Goal: Obtain resource: Download file/media

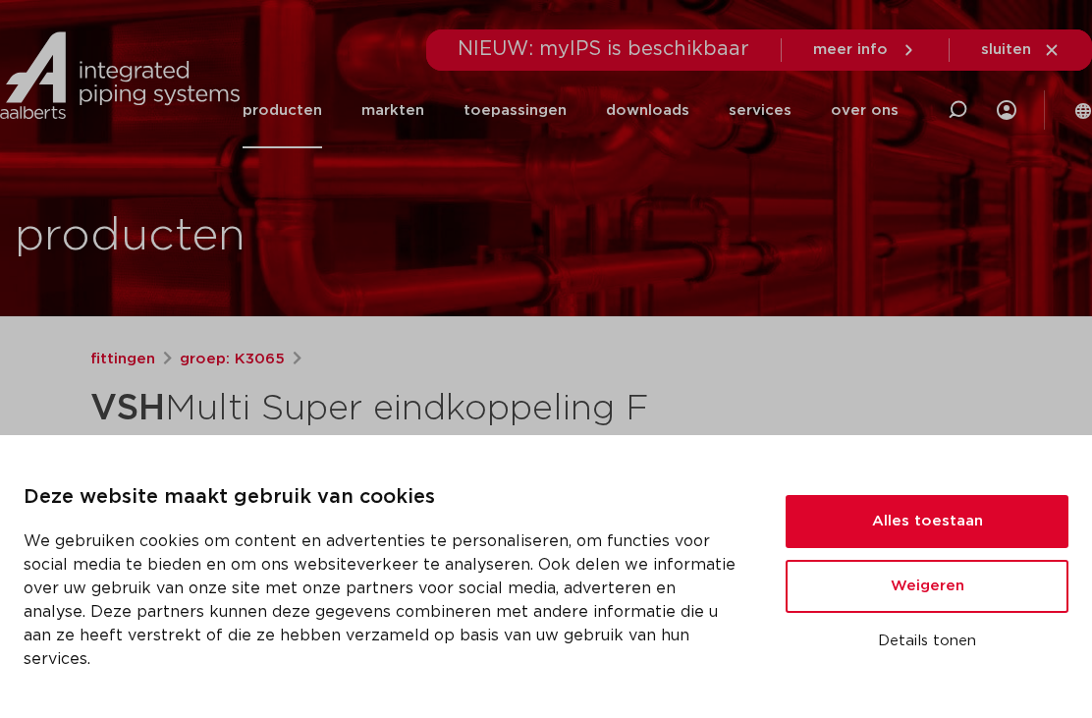
click at [941, 531] on button "Alles toestaan" at bounding box center [927, 521] width 283 height 53
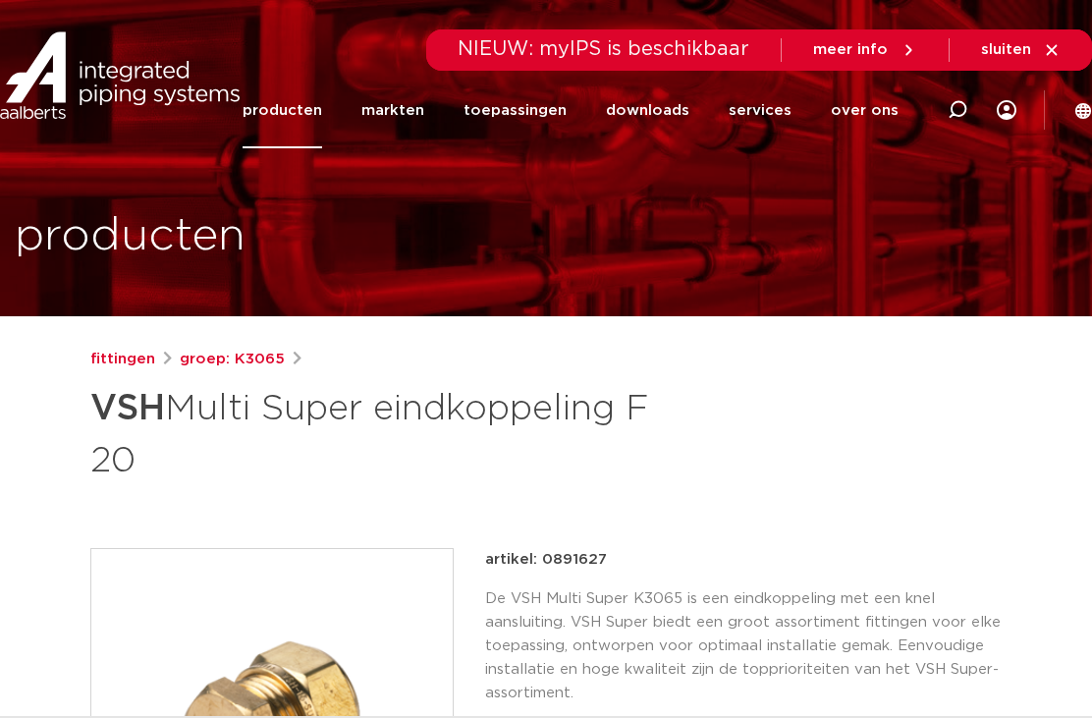
click at [683, 114] on link "downloads" at bounding box center [647, 111] width 83 height 76
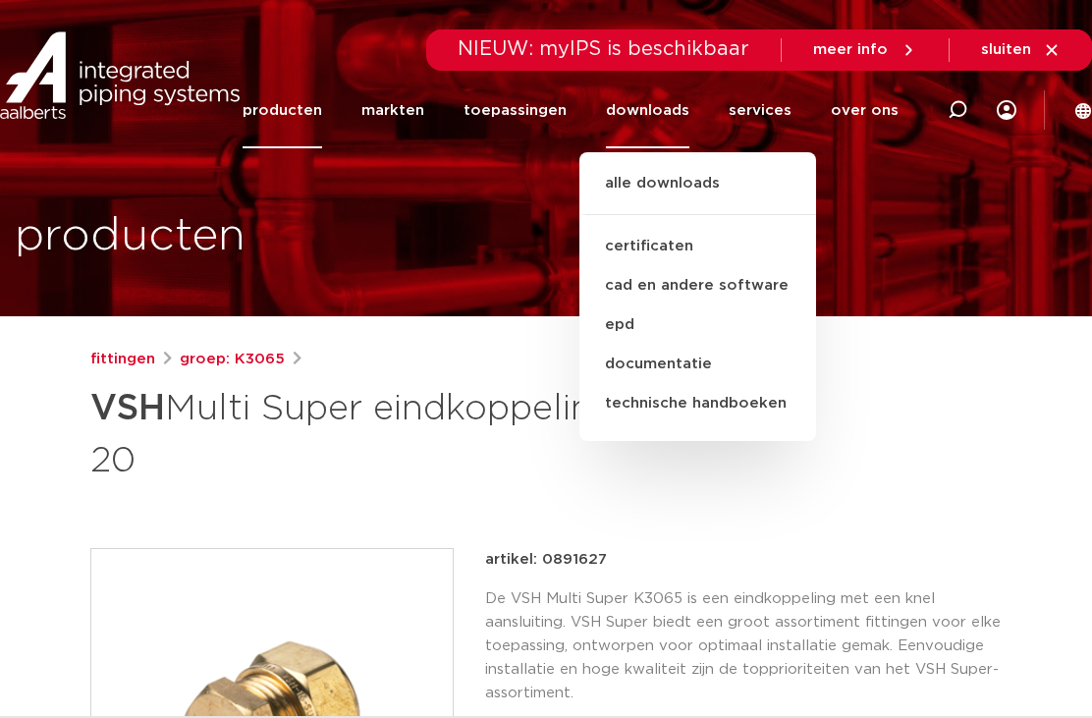
click at [706, 366] on link "documentatie" at bounding box center [697, 364] width 237 height 39
click at [735, 389] on link "technische handboeken" at bounding box center [697, 403] width 237 height 39
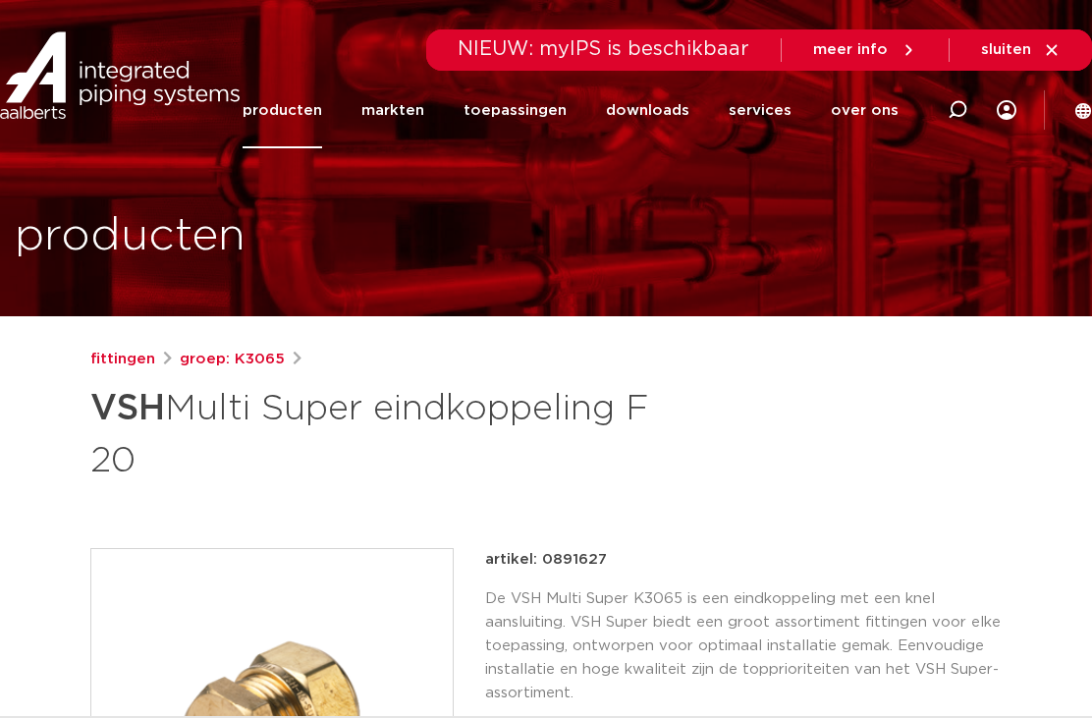
click at [738, 395] on div "fittingen groep: K3065 VSH Multi Super eindkoppeling F 20" at bounding box center [545, 416] width 911 height 137
click at [689, 106] on link "downloads" at bounding box center [647, 111] width 83 height 76
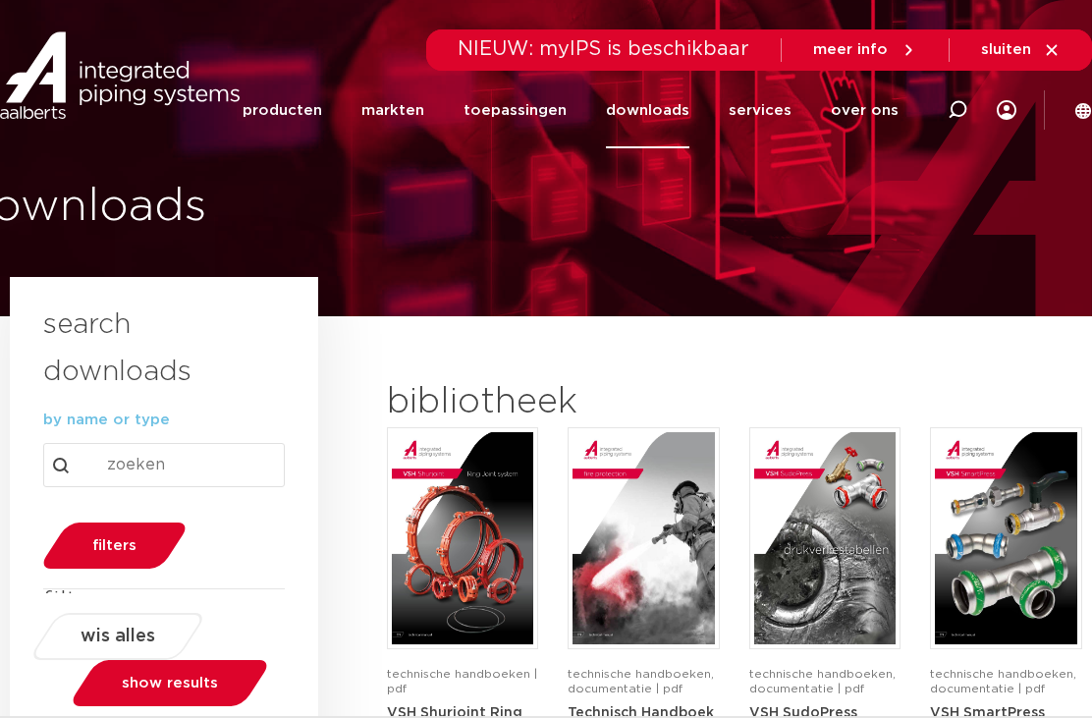
click at [683, 110] on link "downloads" at bounding box center [647, 111] width 83 height 76
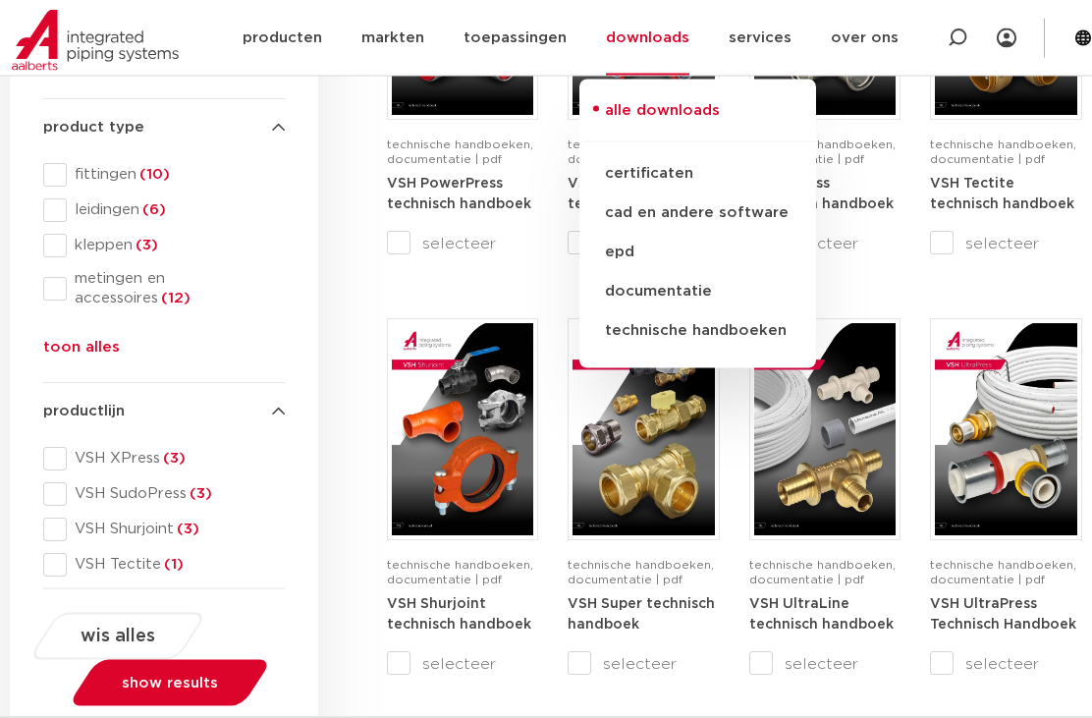
scroll to position [986, 0]
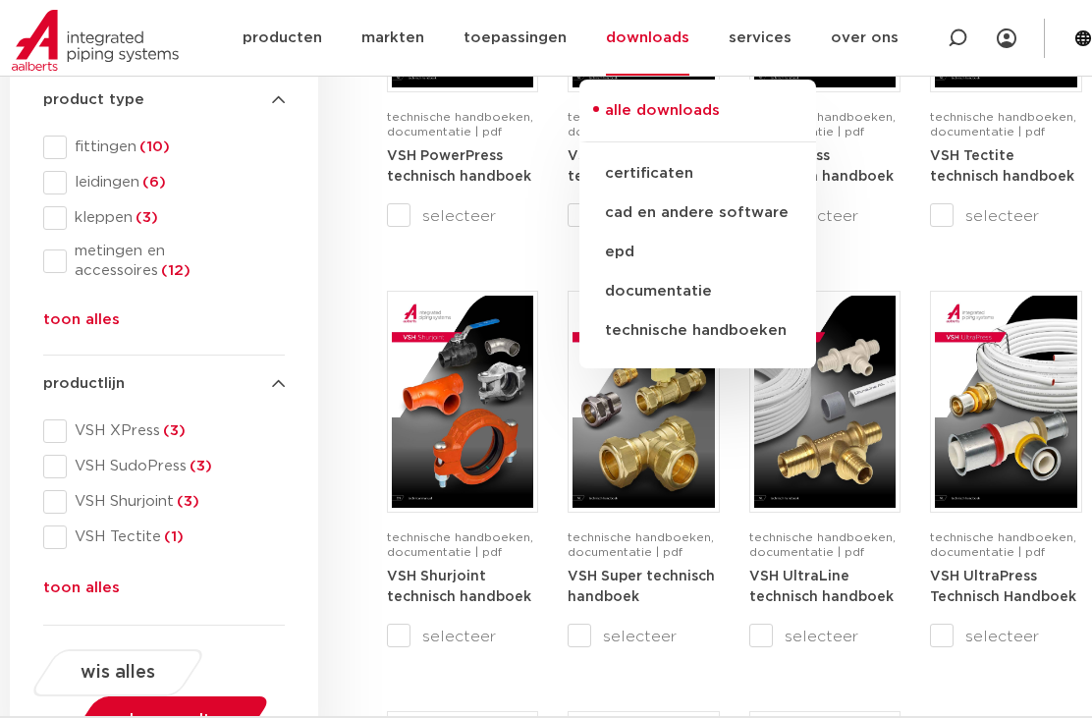
click at [690, 572] on strong "VSH Super technisch handboek" at bounding box center [641, 587] width 147 height 35
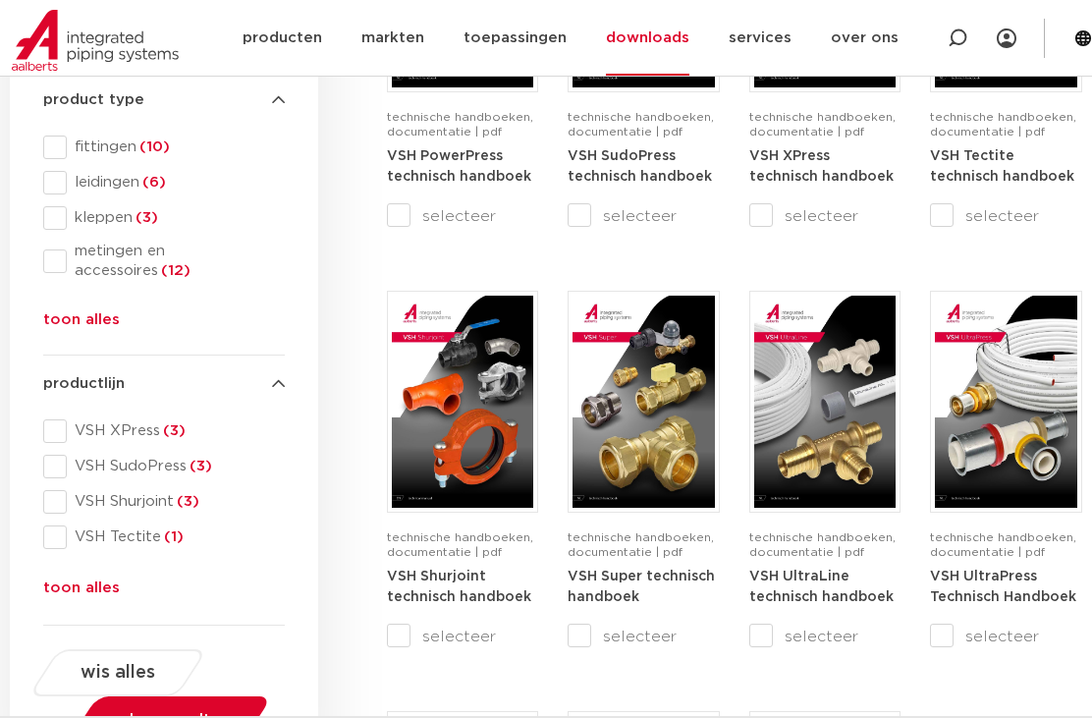
scroll to position [1017, 0]
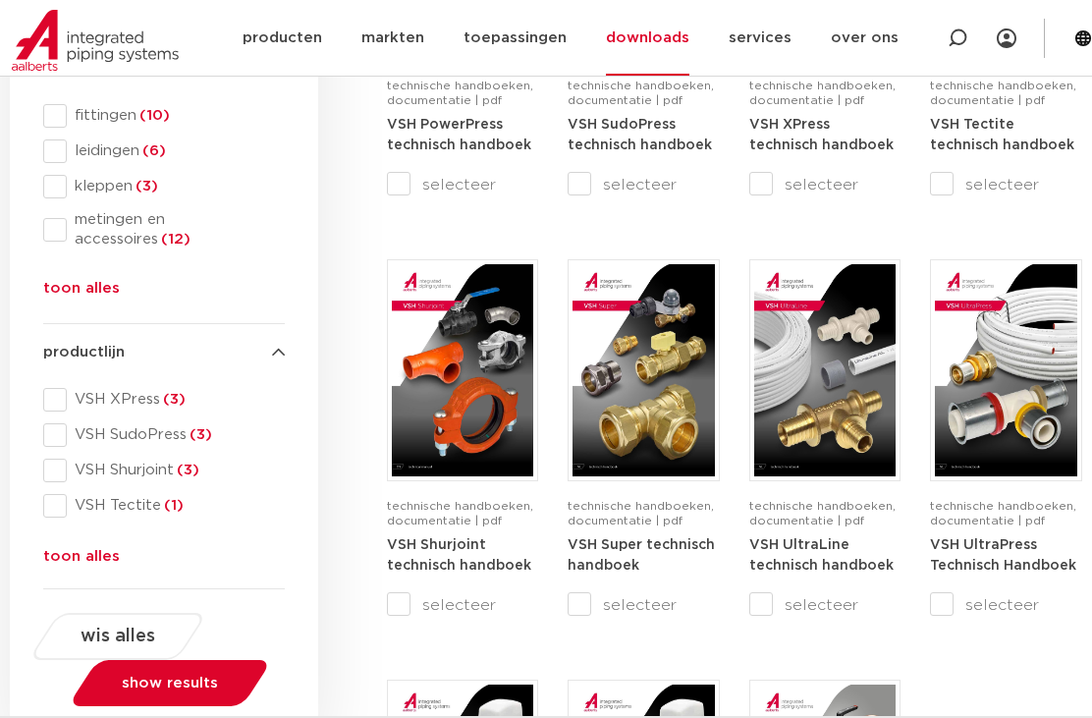
click at [967, 45] on div at bounding box center [957, 38] width 79 height 76
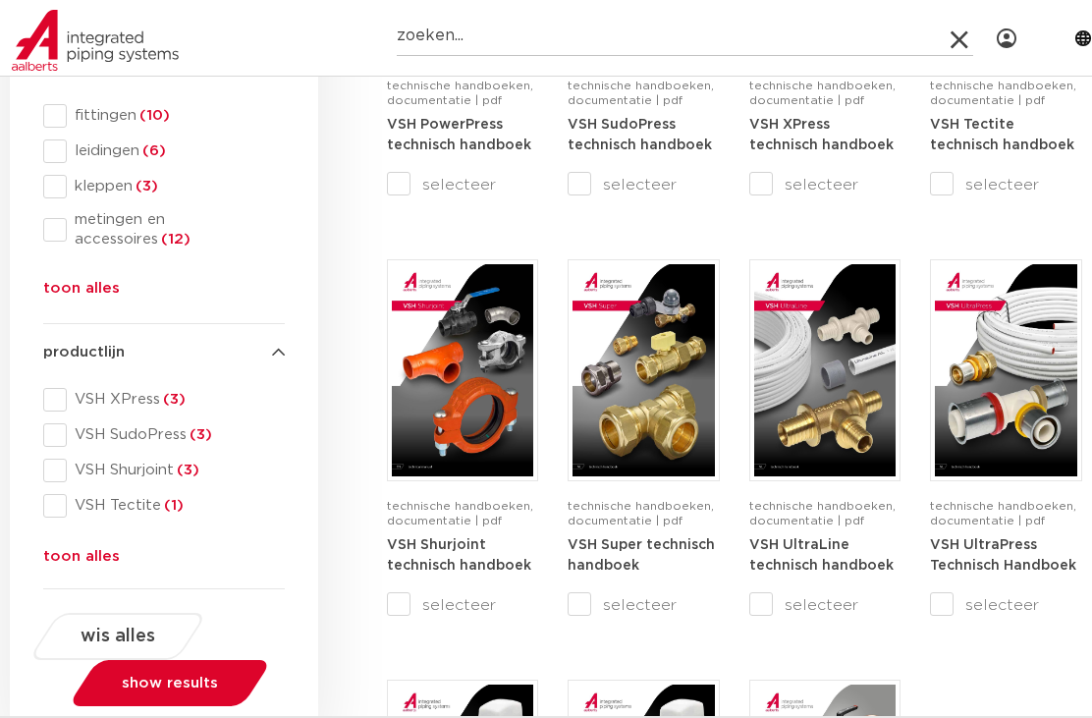
scroll to position [795, 0]
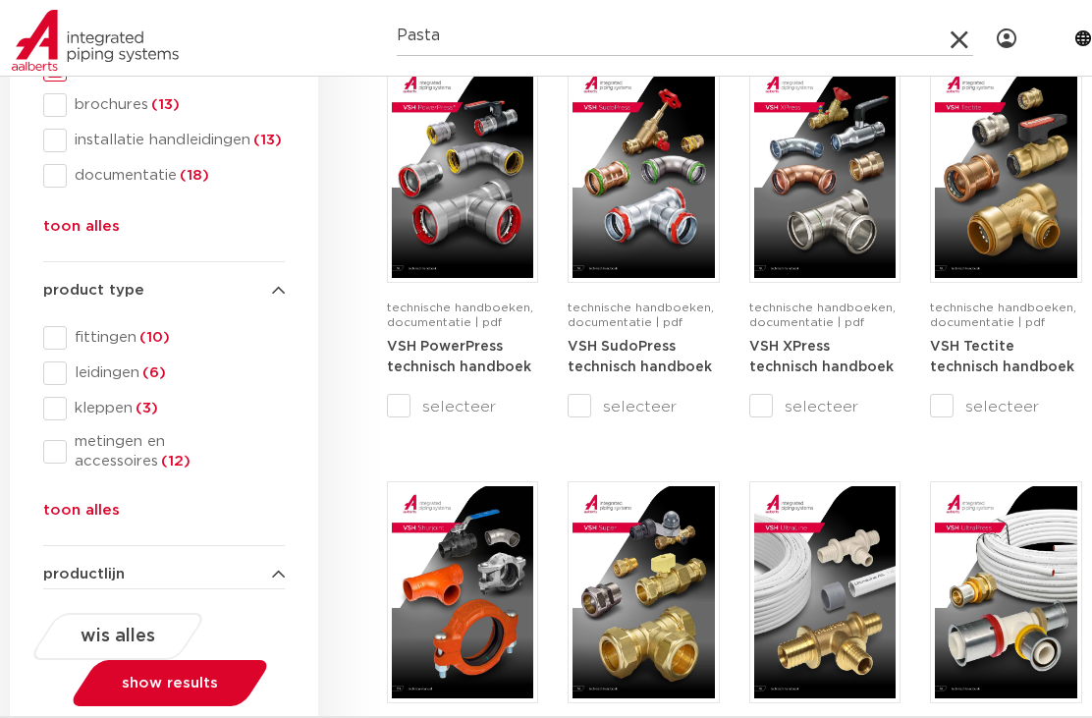
type input "Pasta"
click button "Zoeken" at bounding box center [0, 0] width 0 height 0
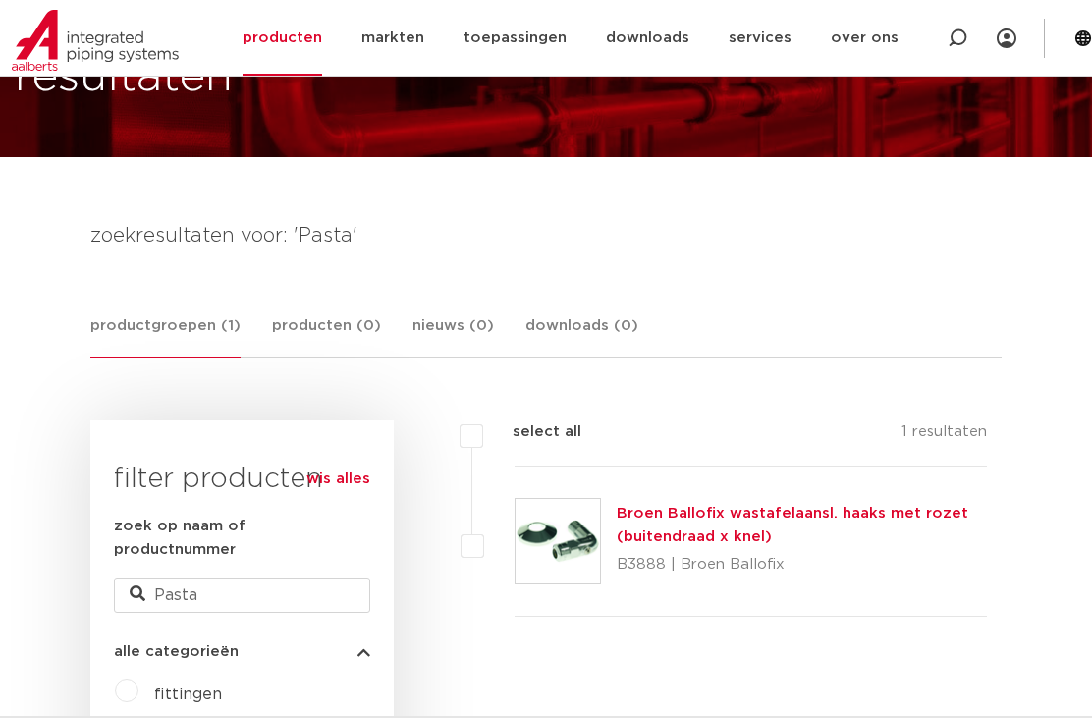
scroll to position [158, 0]
click at [203, 342] on link "productgroepen (1)" at bounding box center [165, 336] width 150 height 43
click at [723, 510] on link "Broen Ballofix wastafelaansl. haaks met rozet (buitendraad x knel)" at bounding box center [793, 526] width 352 height 38
